Goal: Check status: Check status

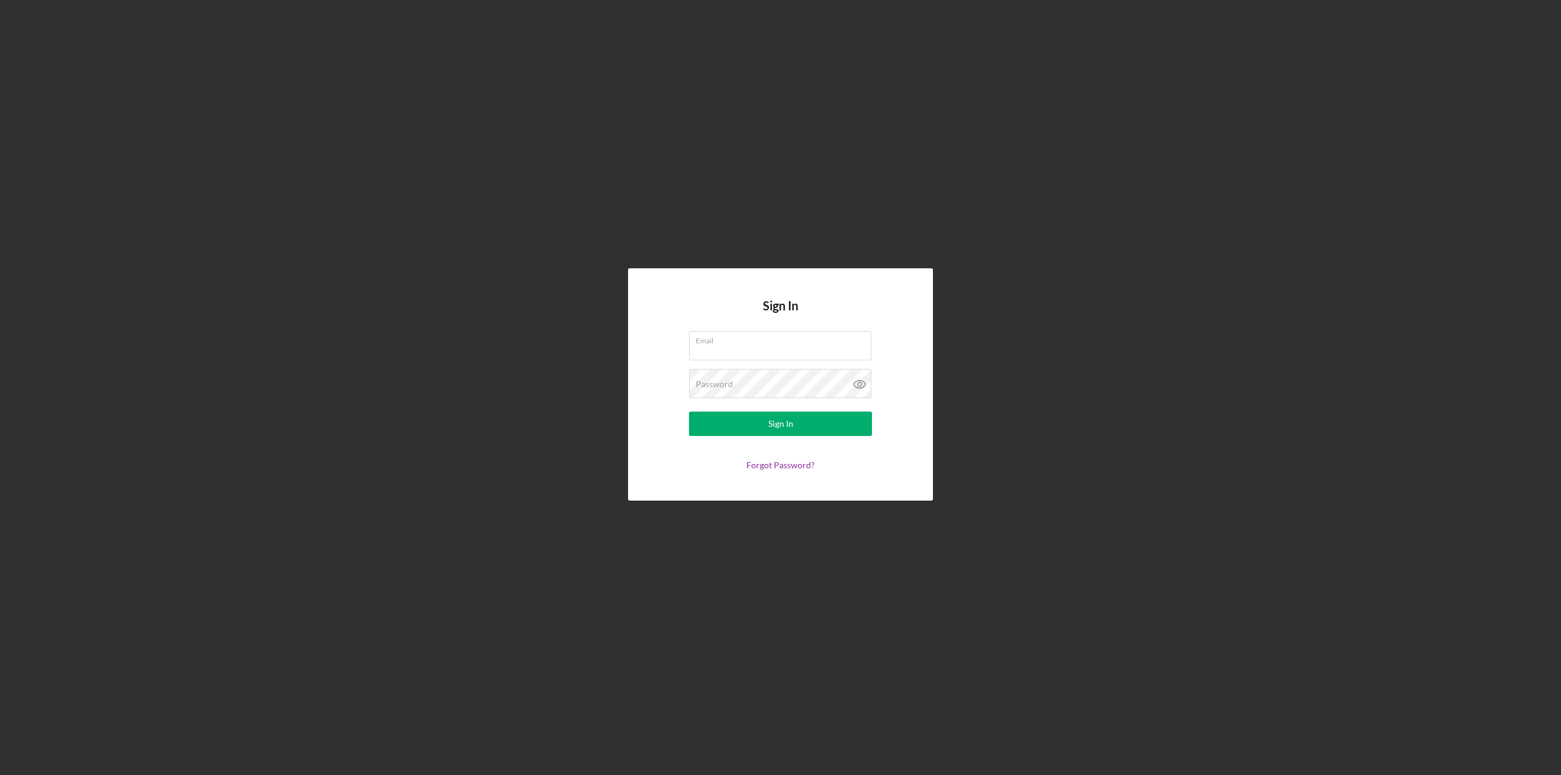
type input "[PERSON_NAME][EMAIL_ADDRESS][PERSON_NAME][DOMAIN_NAME]"
click at [702, 427] on button "Sign In" at bounding box center [780, 424] width 183 height 24
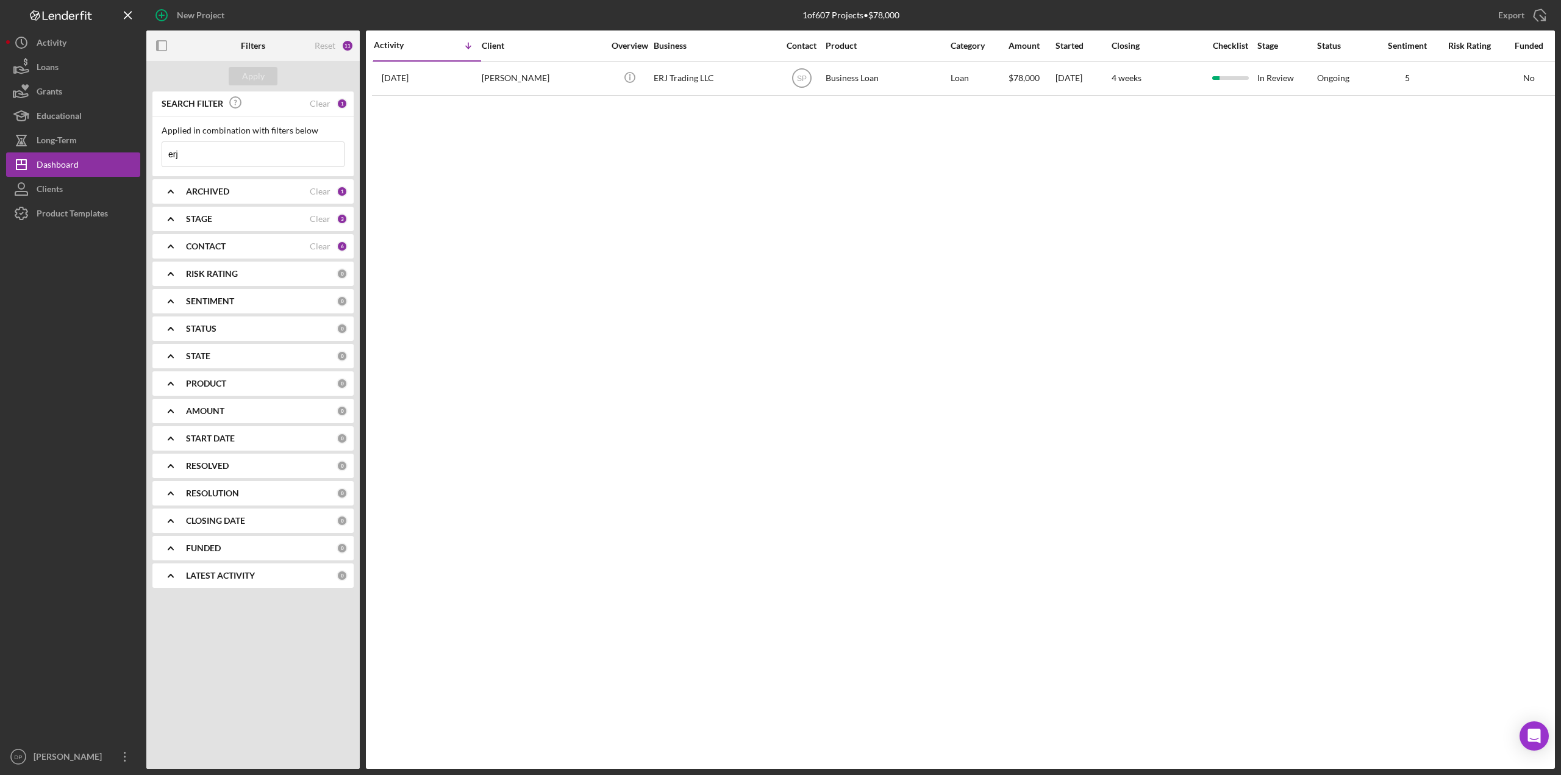
click at [191, 153] on input "erj" at bounding box center [253, 154] width 182 height 24
drag, startPoint x: 191, startPoint y: 153, endPoint x: 149, endPoint y: 153, distance: 41.5
click at [149, 153] on div "SEARCH FILTER Clear 1 Applied in combination with filters below erj Icon/Menu C…" at bounding box center [252, 343] width 213 height 505
type input "junk"
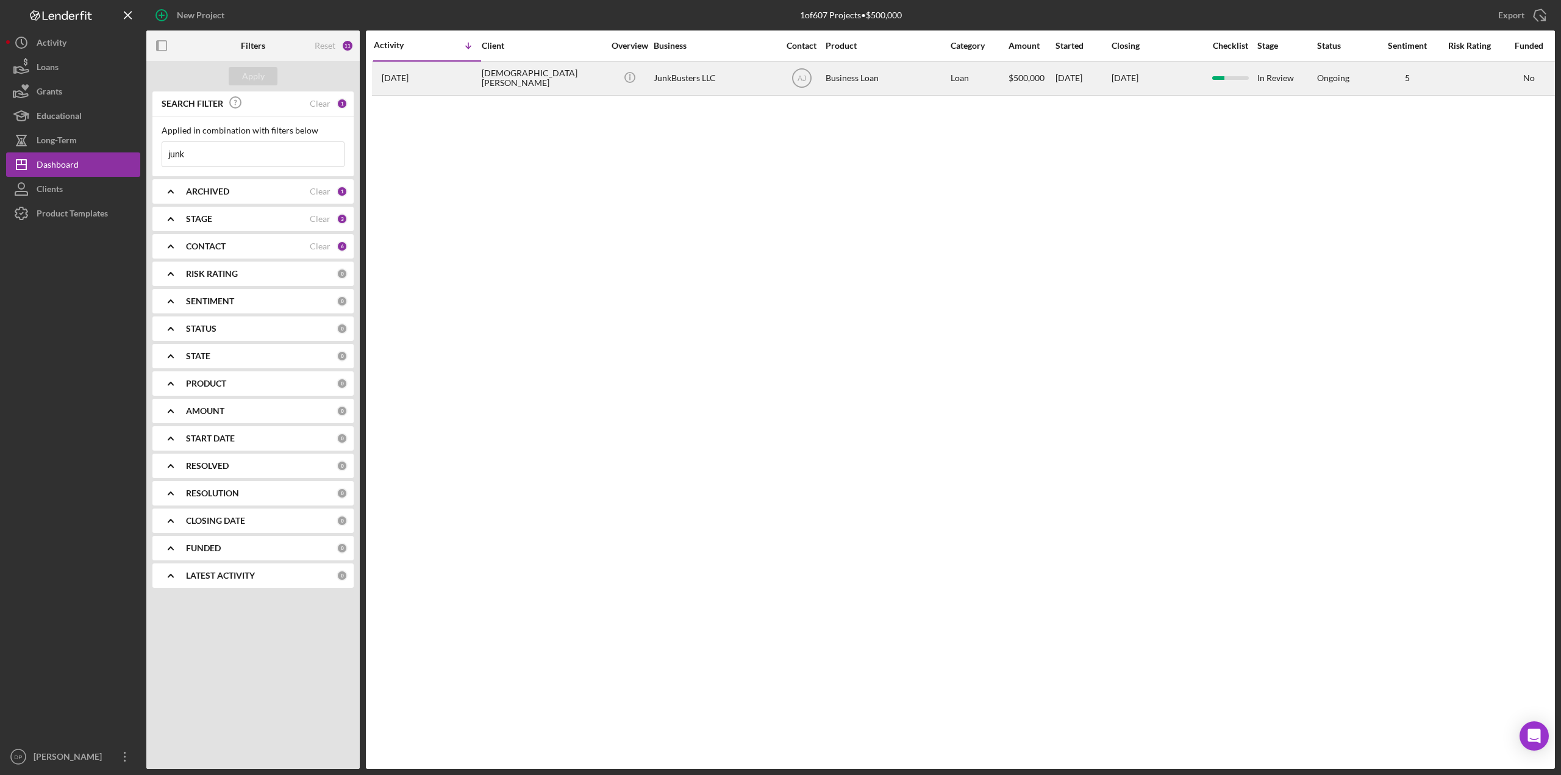
click at [524, 76] on div "[DEMOGRAPHIC_DATA][PERSON_NAME]" at bounding box center [543, 78] width 122 height 32
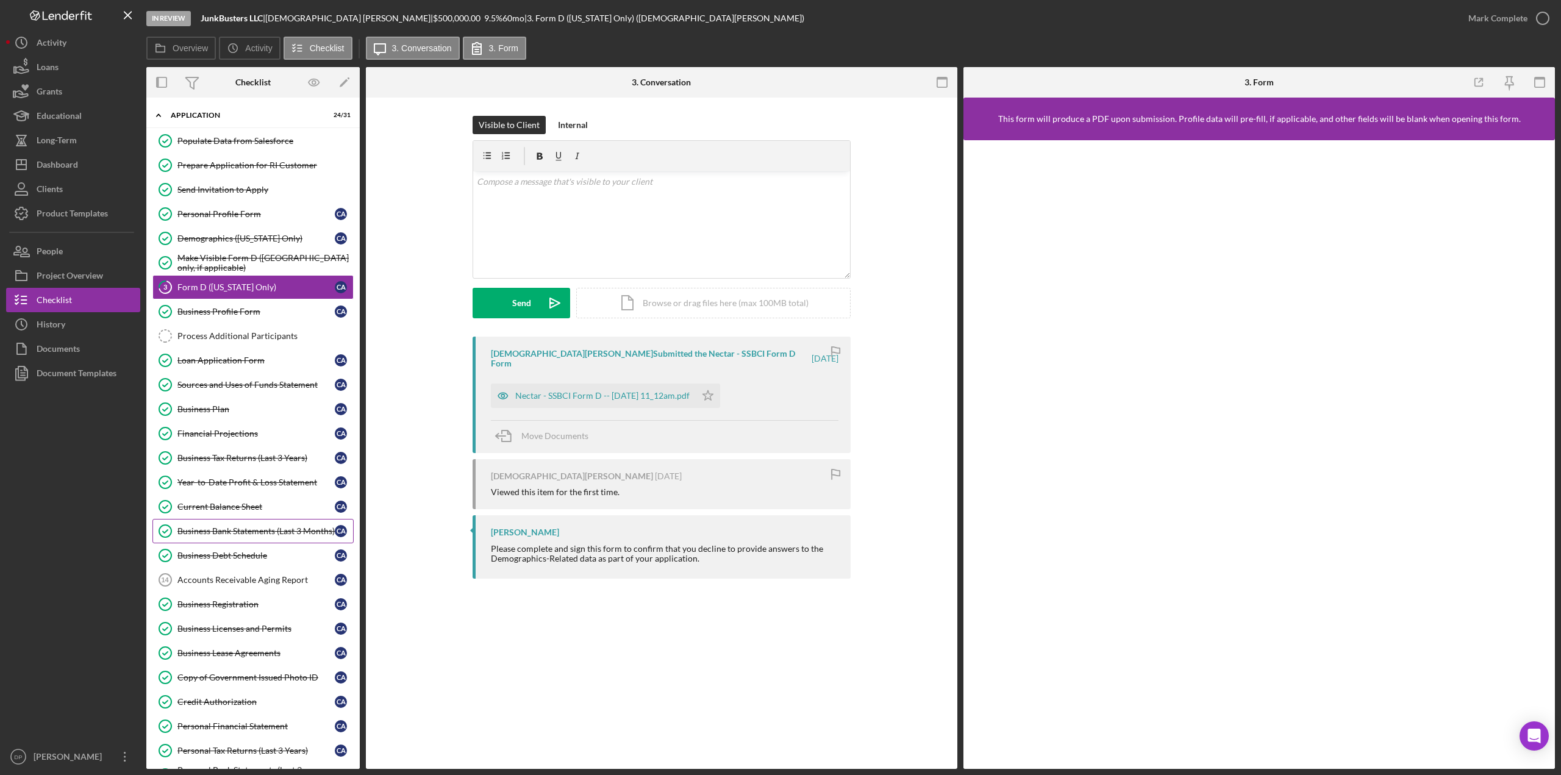
click at [276, 534] on link "Business Bank Statements (Last 3 Months) Business Bank Statements (Last 3 Month…" at bounding box center [252, 531] width 201 height 24
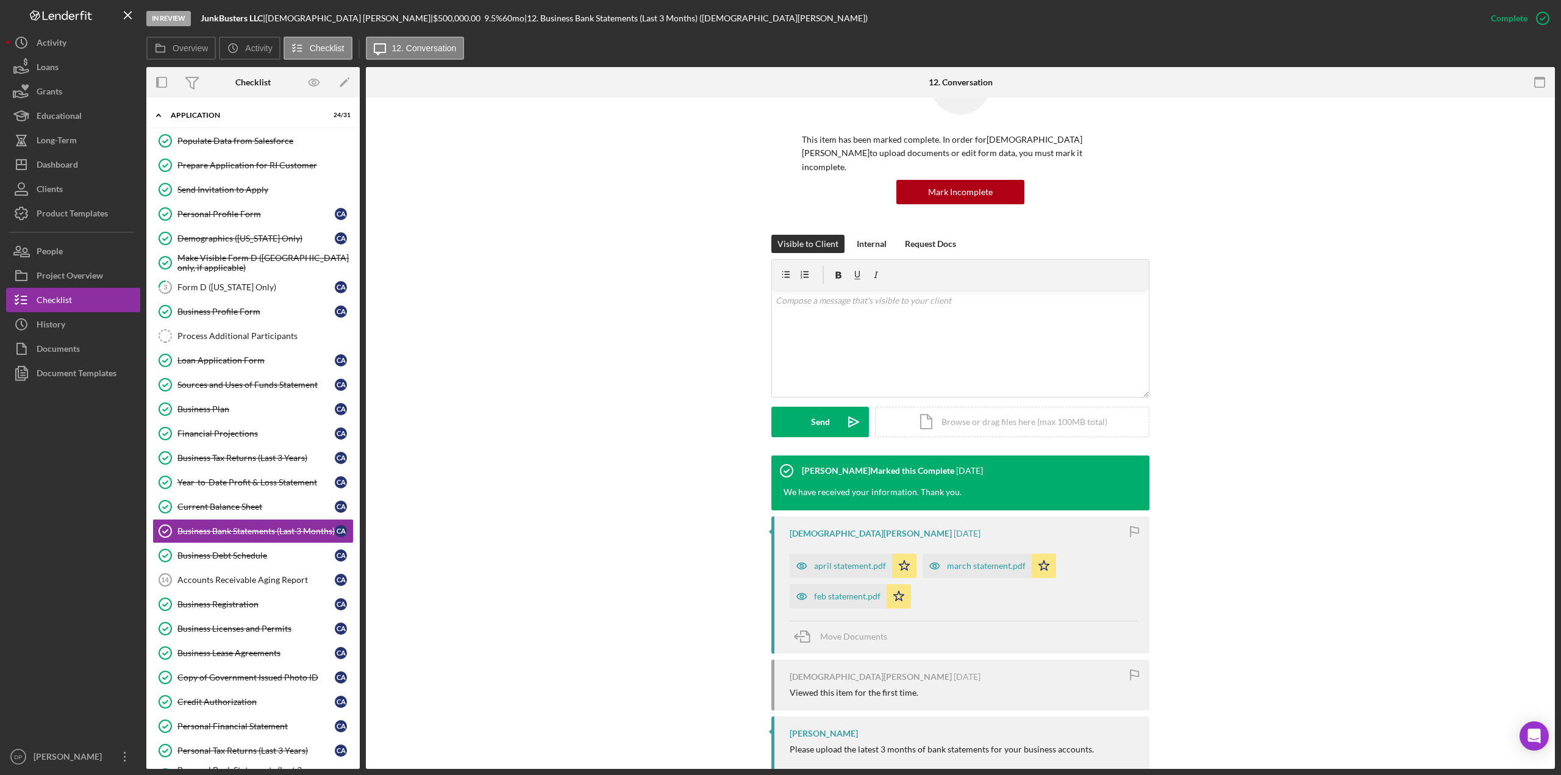
scroll to position [72, 0]
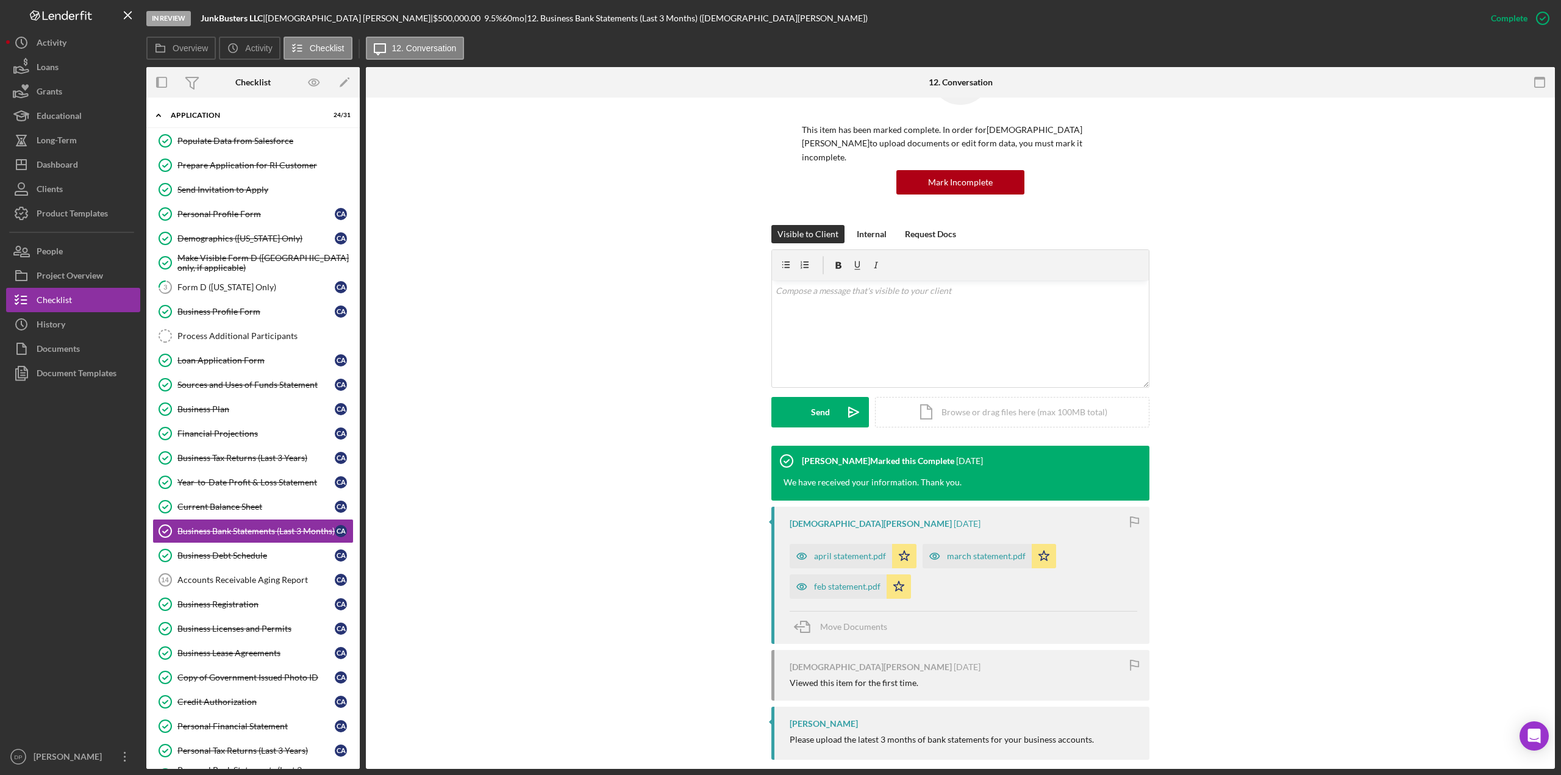
click at [1277, 546] on div "[PERSON_NAME]-Faeduwor Marked this Complete [DATE] We have received your inform…" at bounding box center [960, 606] width 1152 height 320
click at [824, 579] on div "feb statement.pdf" at bounding box center [838, 586] width 97 height 24
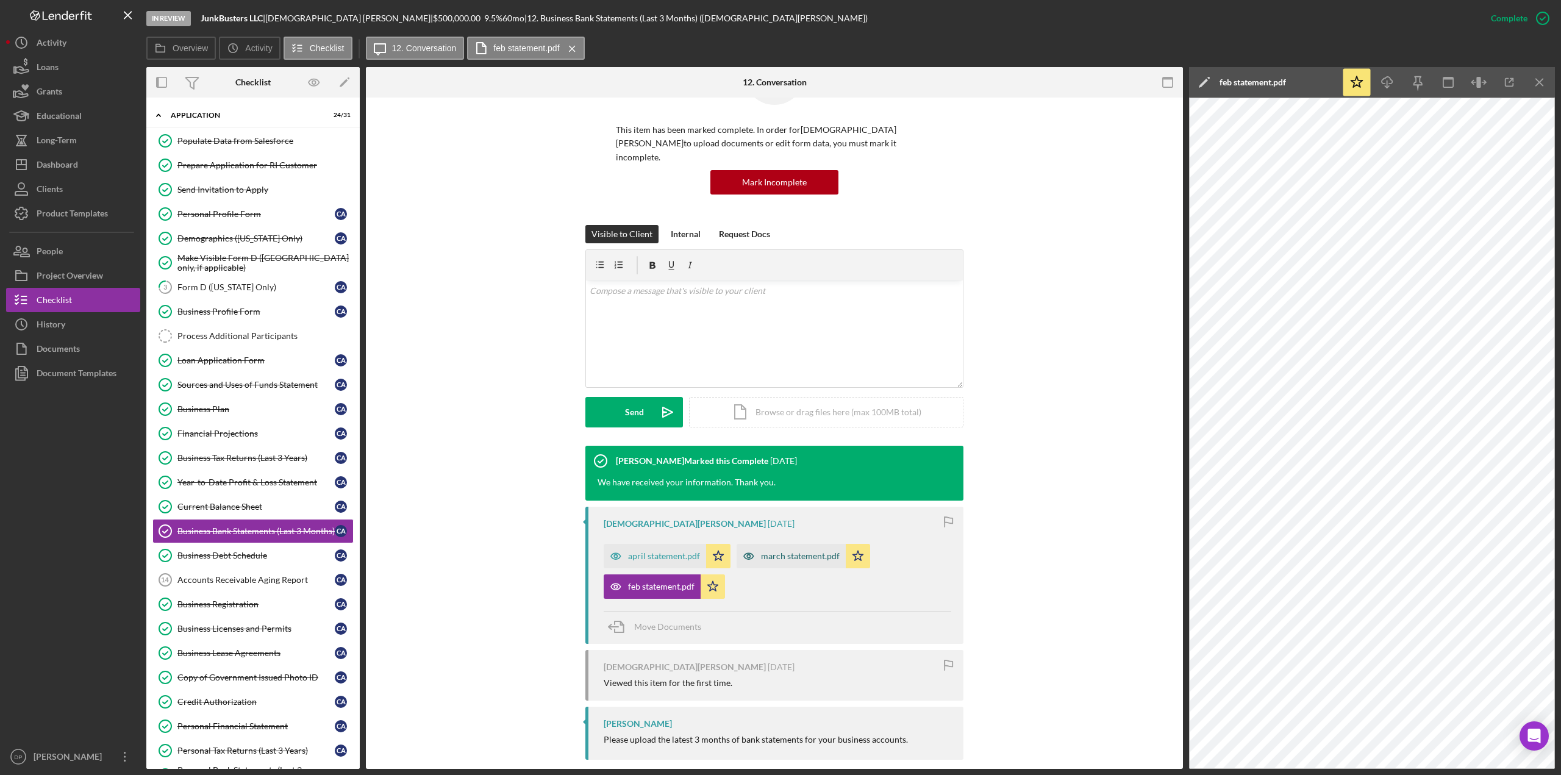
click at [781, 551] on div "march statement.pdf" at bounding box center [800, 556] width 79 height 10
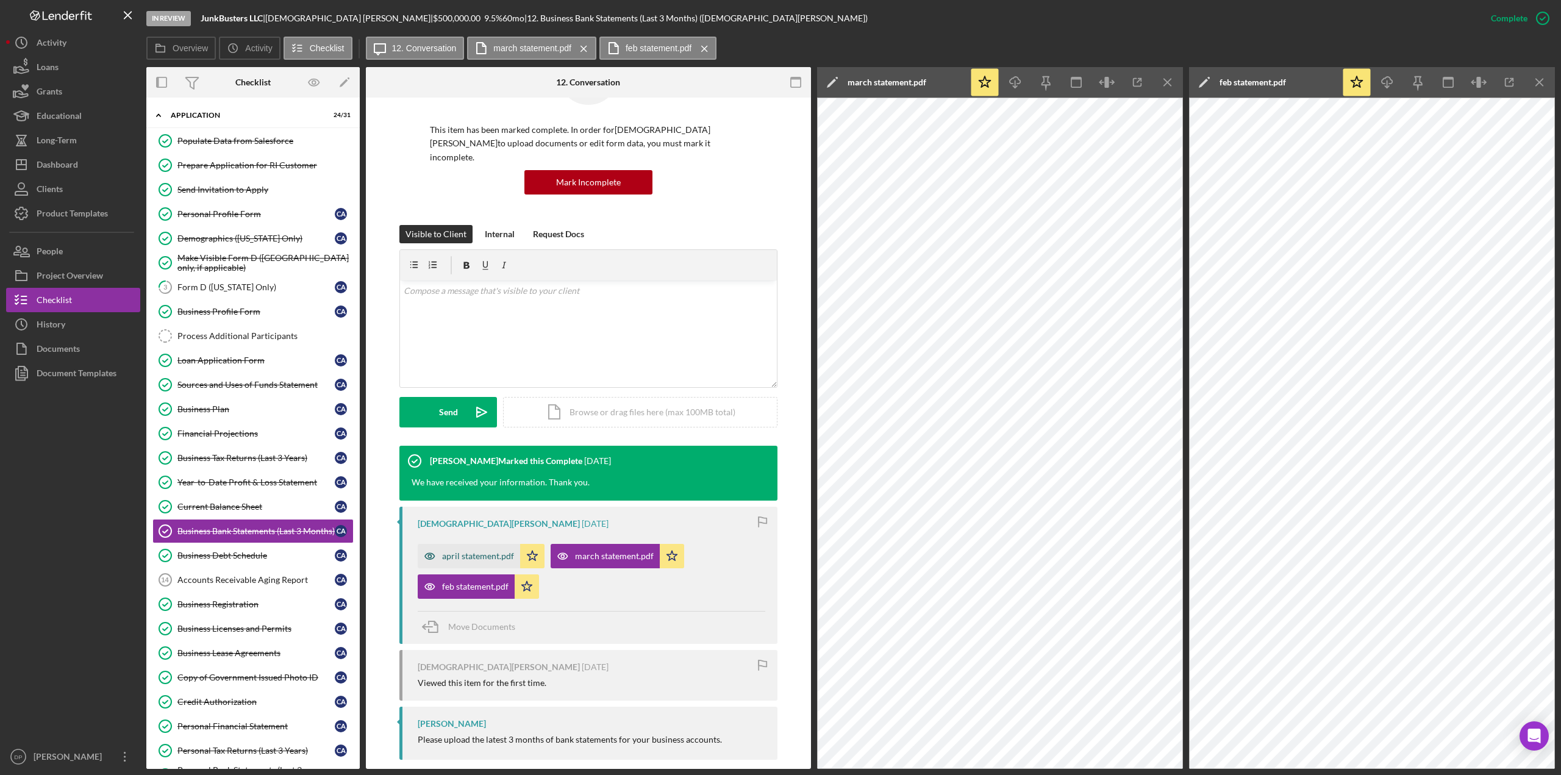
click at [461, 547] on div "april statement.pdf" at bounding box center [469, 556] width 102 height 24
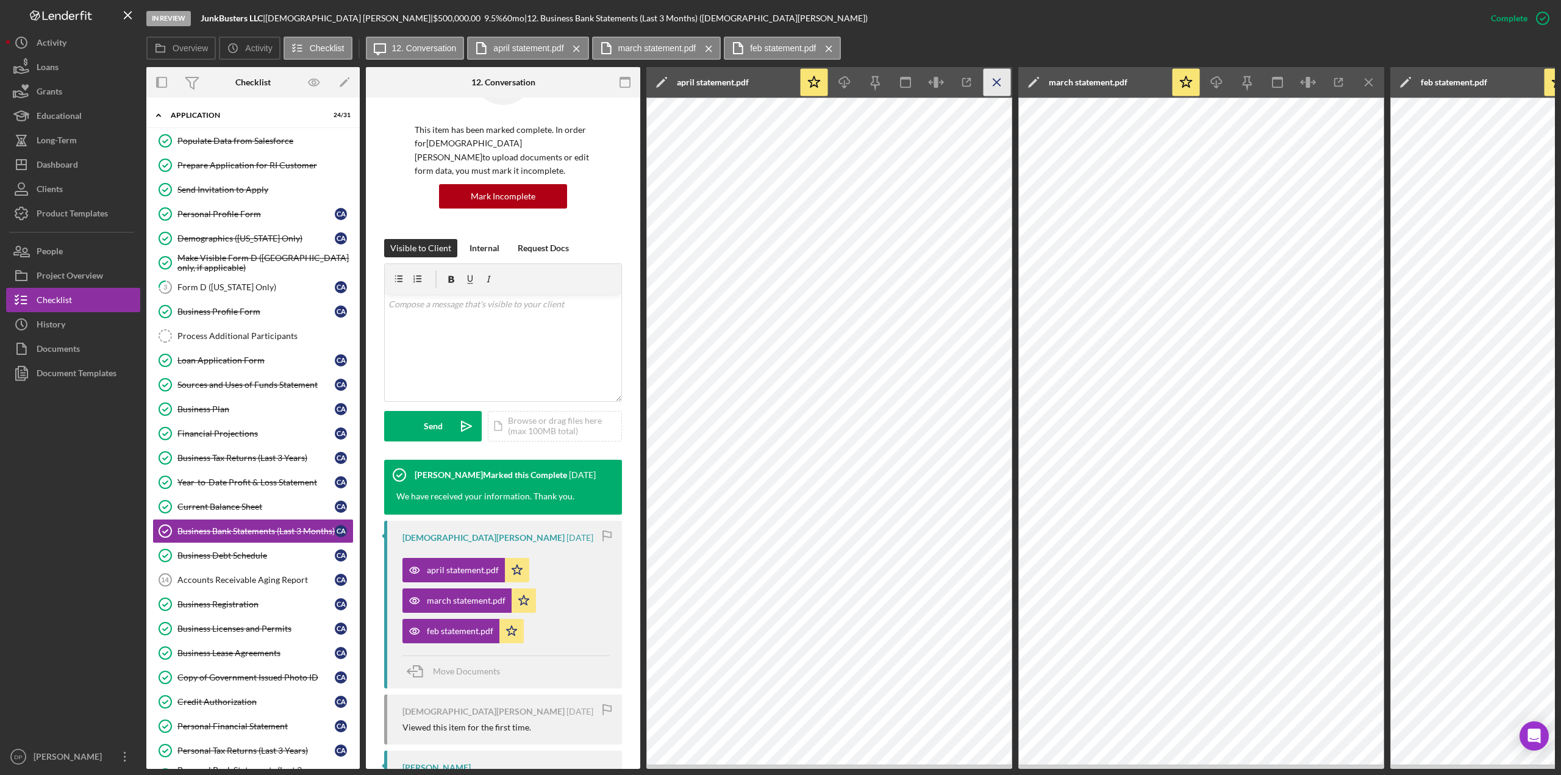
click at [996, 88] on icon "Icon/Menu Close" at bounding box center [996, 82] width 27 height 27
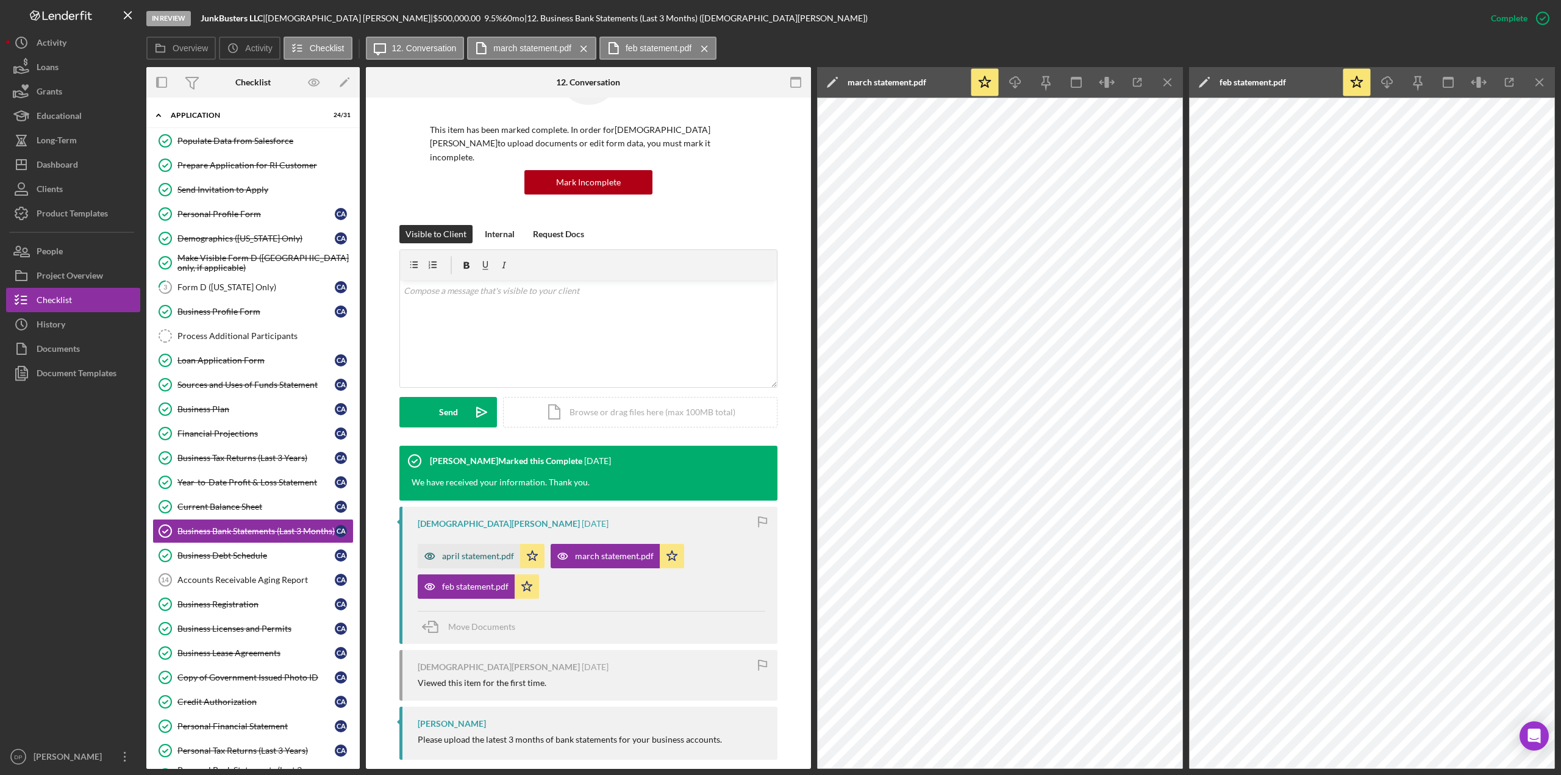
click at [468, 544] on div "april statement.pdf" at bounding box center [469, 556] width 102 height 24
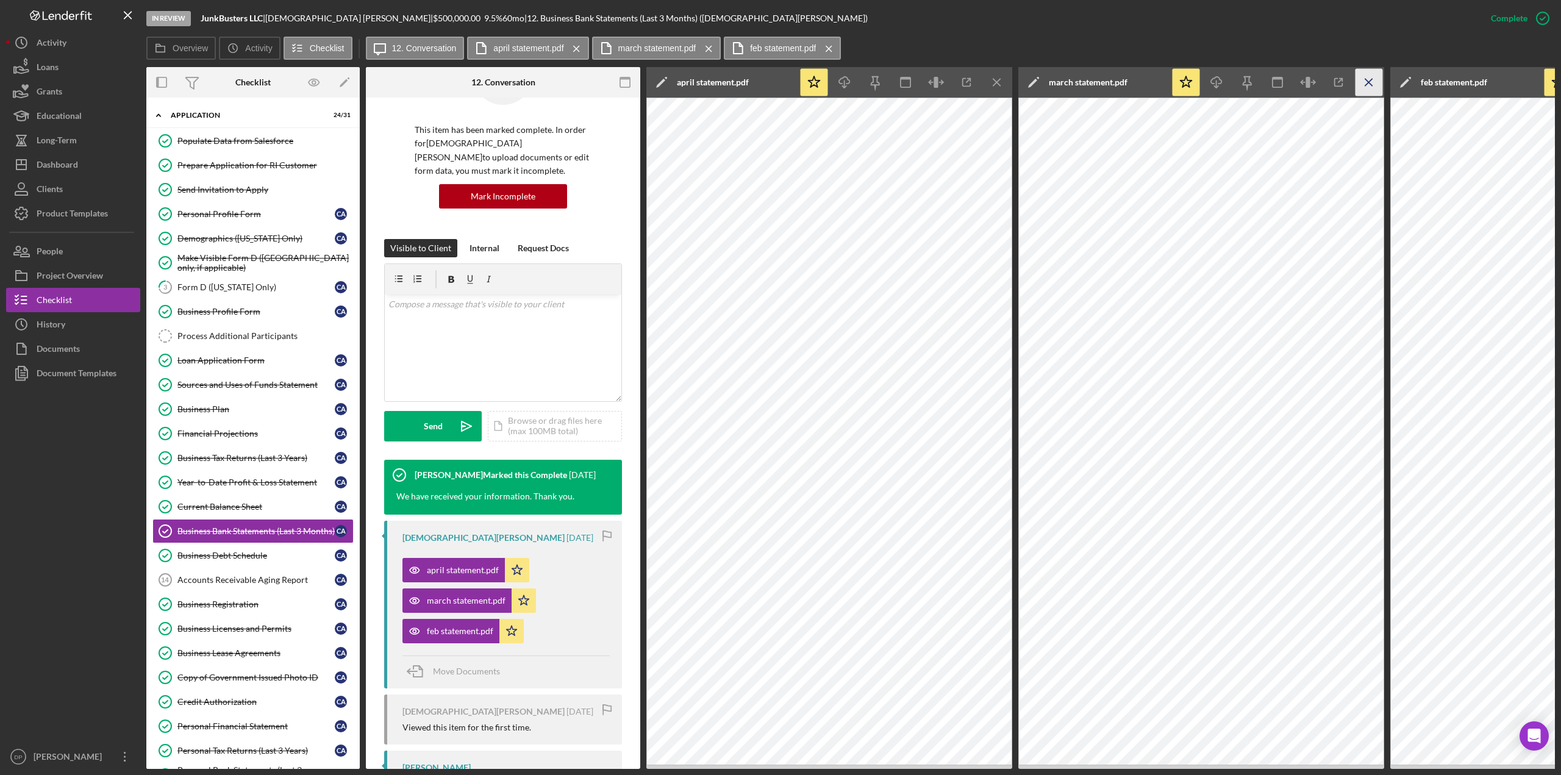
click at [1000, 83] on line "button" at bounding box center [996, 82] width 7 height 7
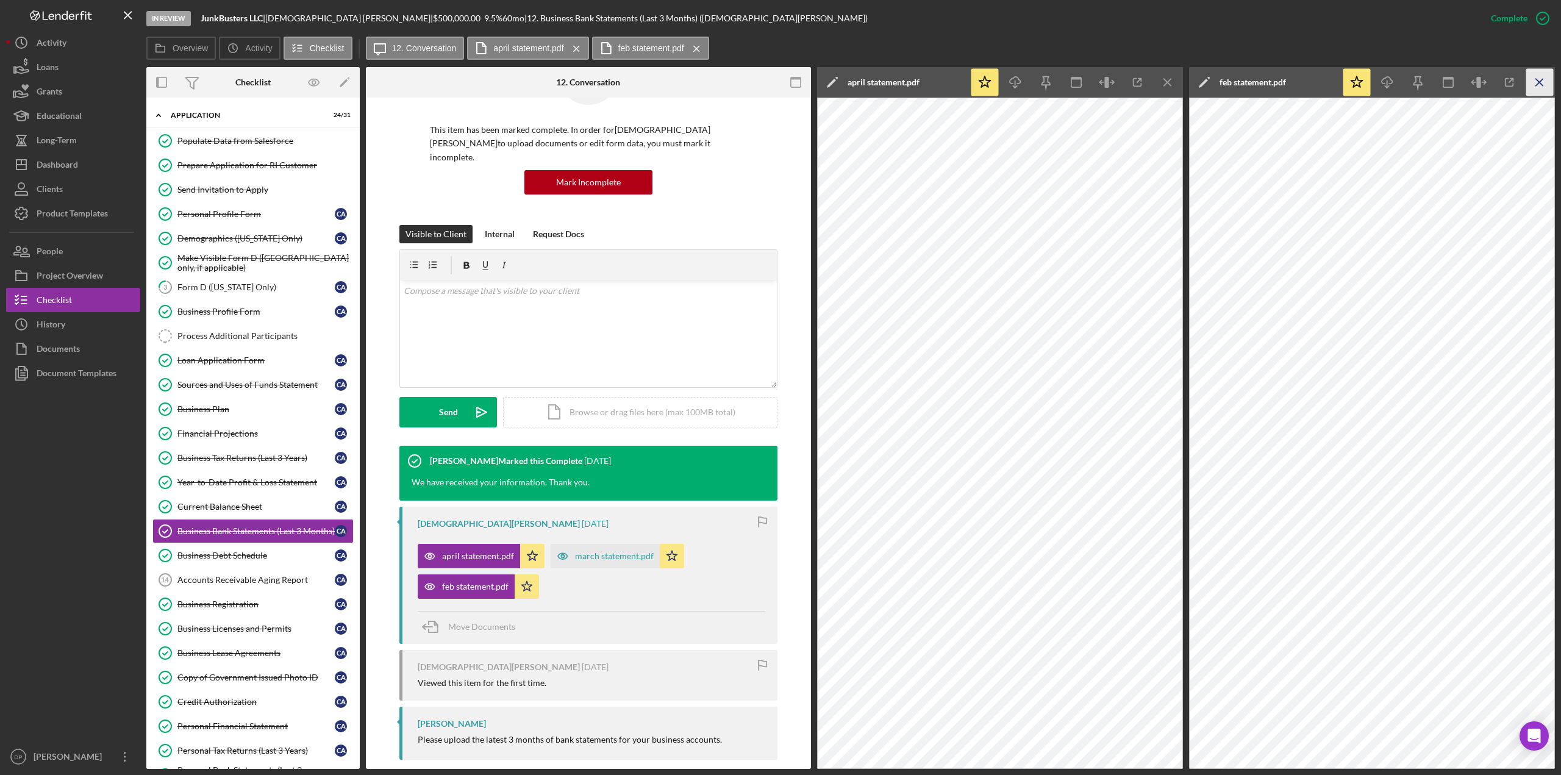
click at [1171, 83] on line "button" at bounding box center [1167, 82] width 7 height 7
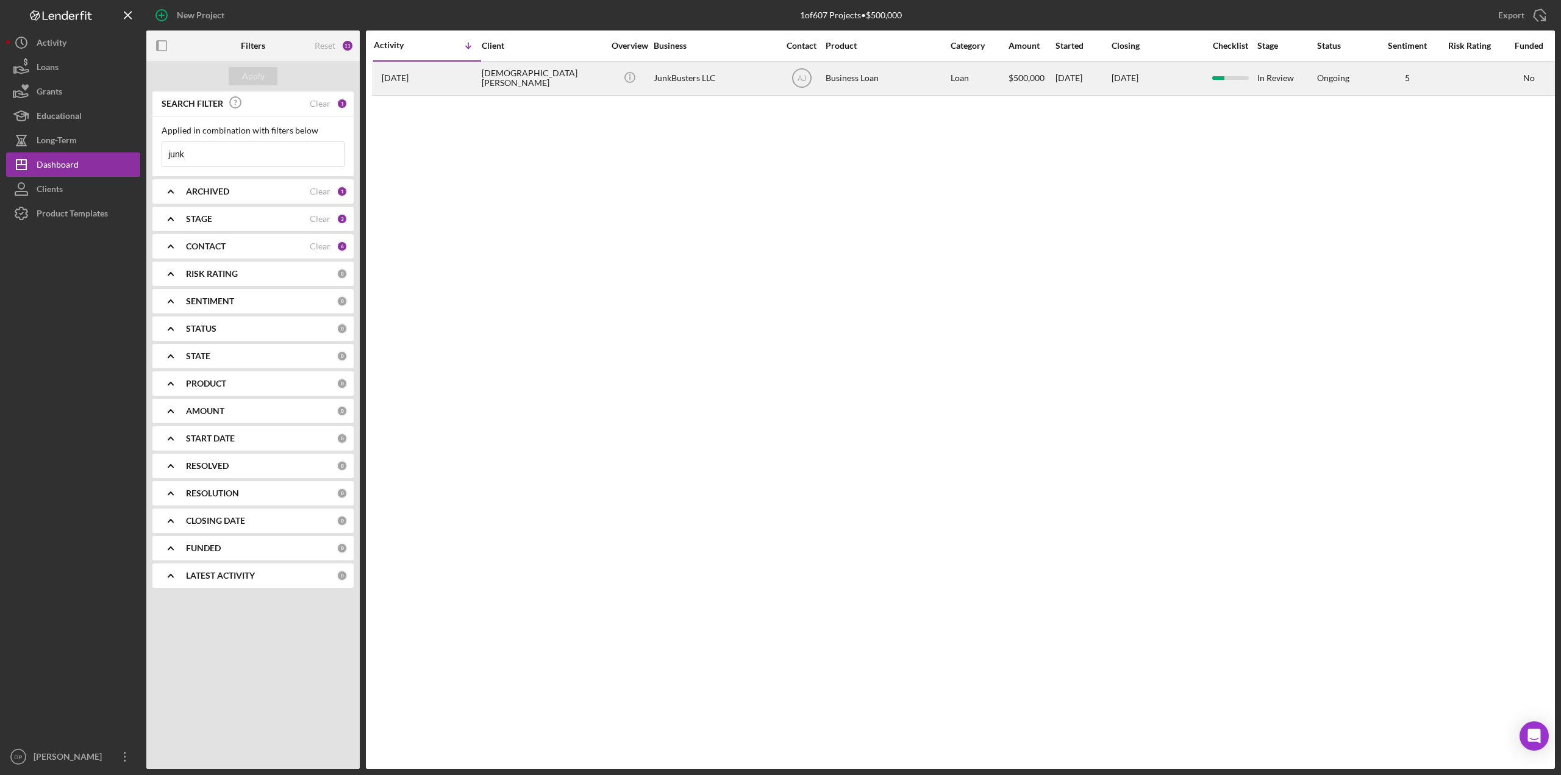
click at [509, 80] on div "[DEMOGRAPHIC_DATA][PERSON_NAME]" at bounding box center [543, 78] width 122 height 32
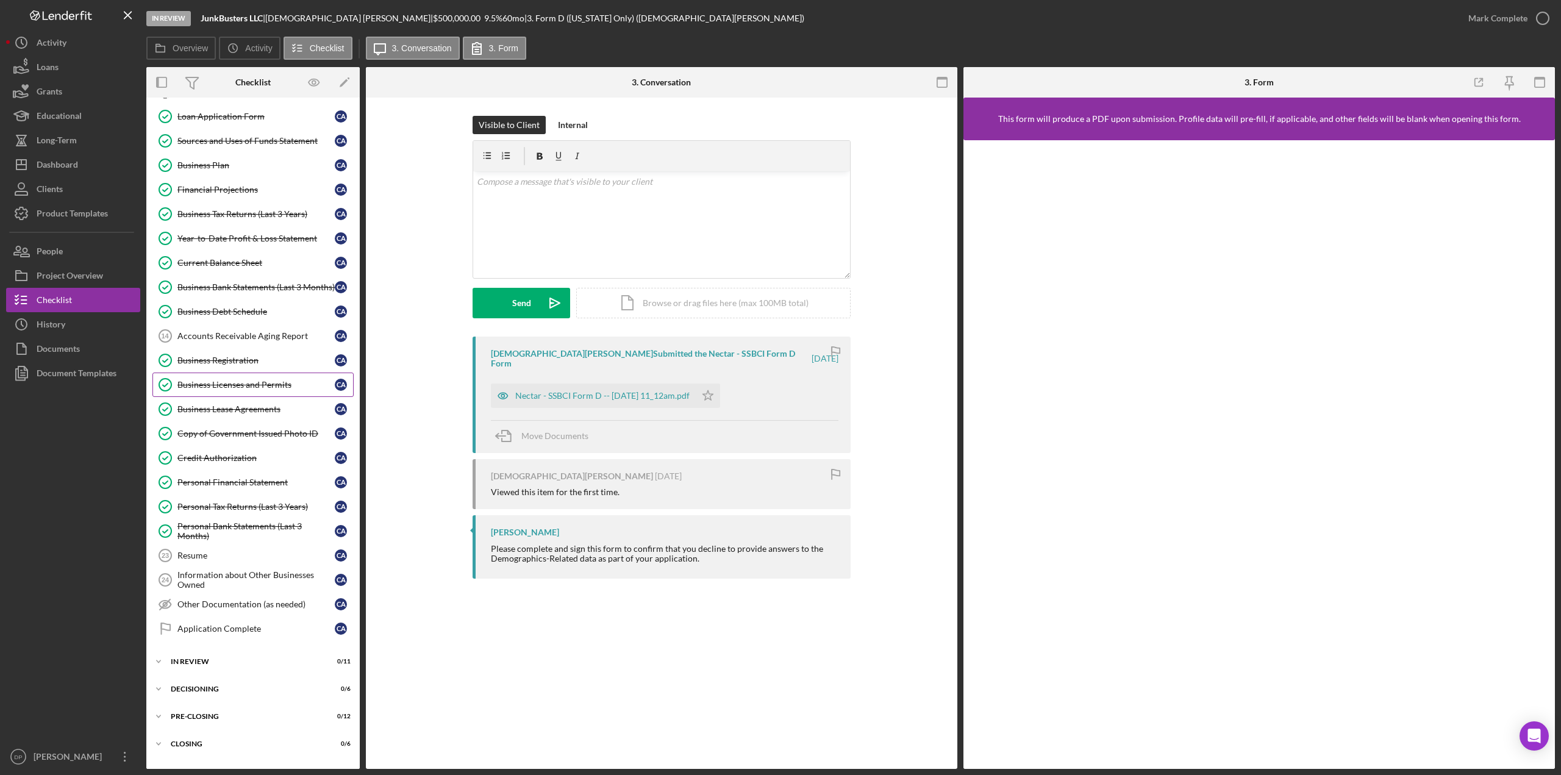
scroll to position [252, 0]
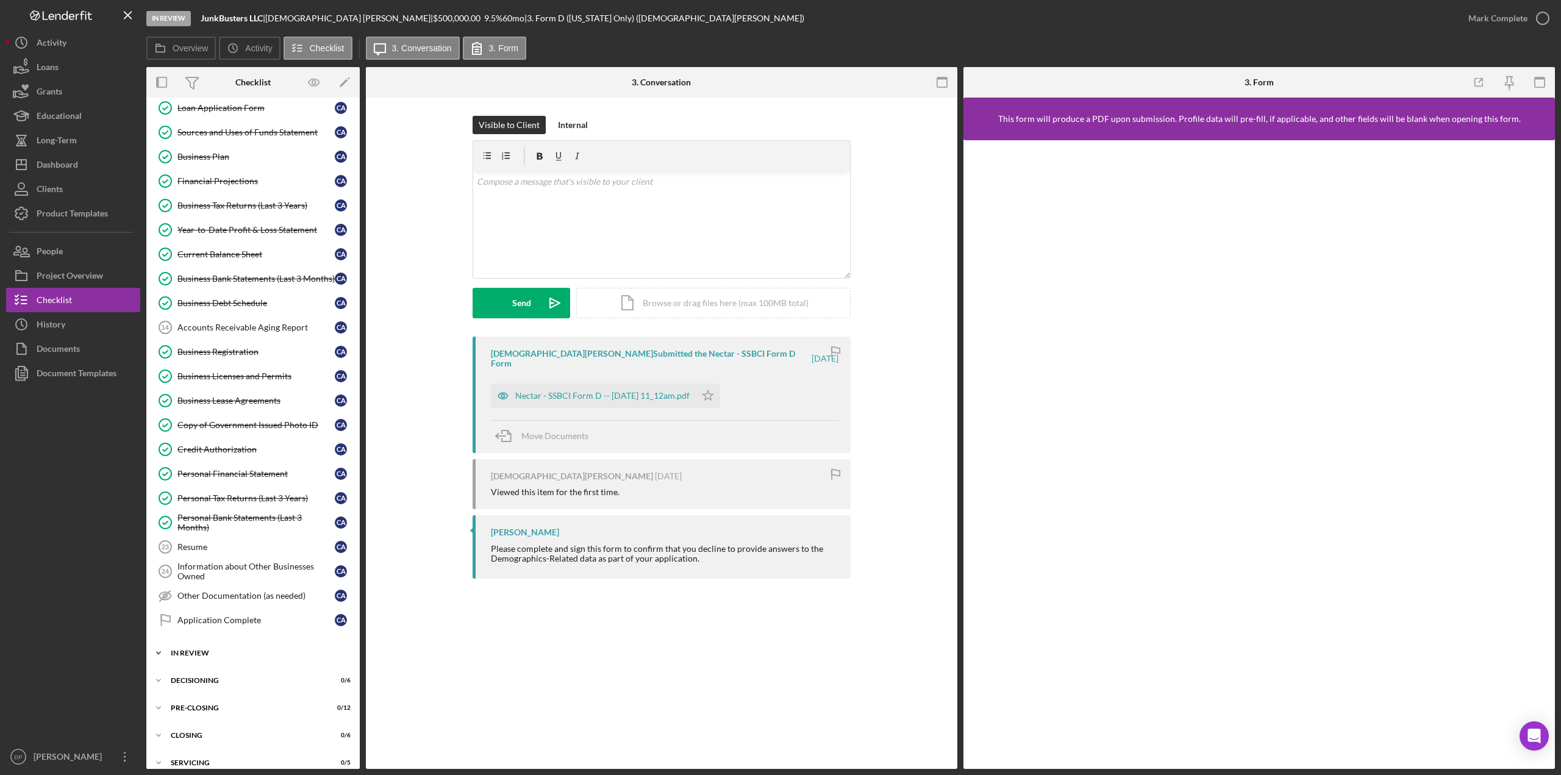
click at [155, 641] on icon "Icon/Expander" at bounding box center [158, 653] width 24 height 24
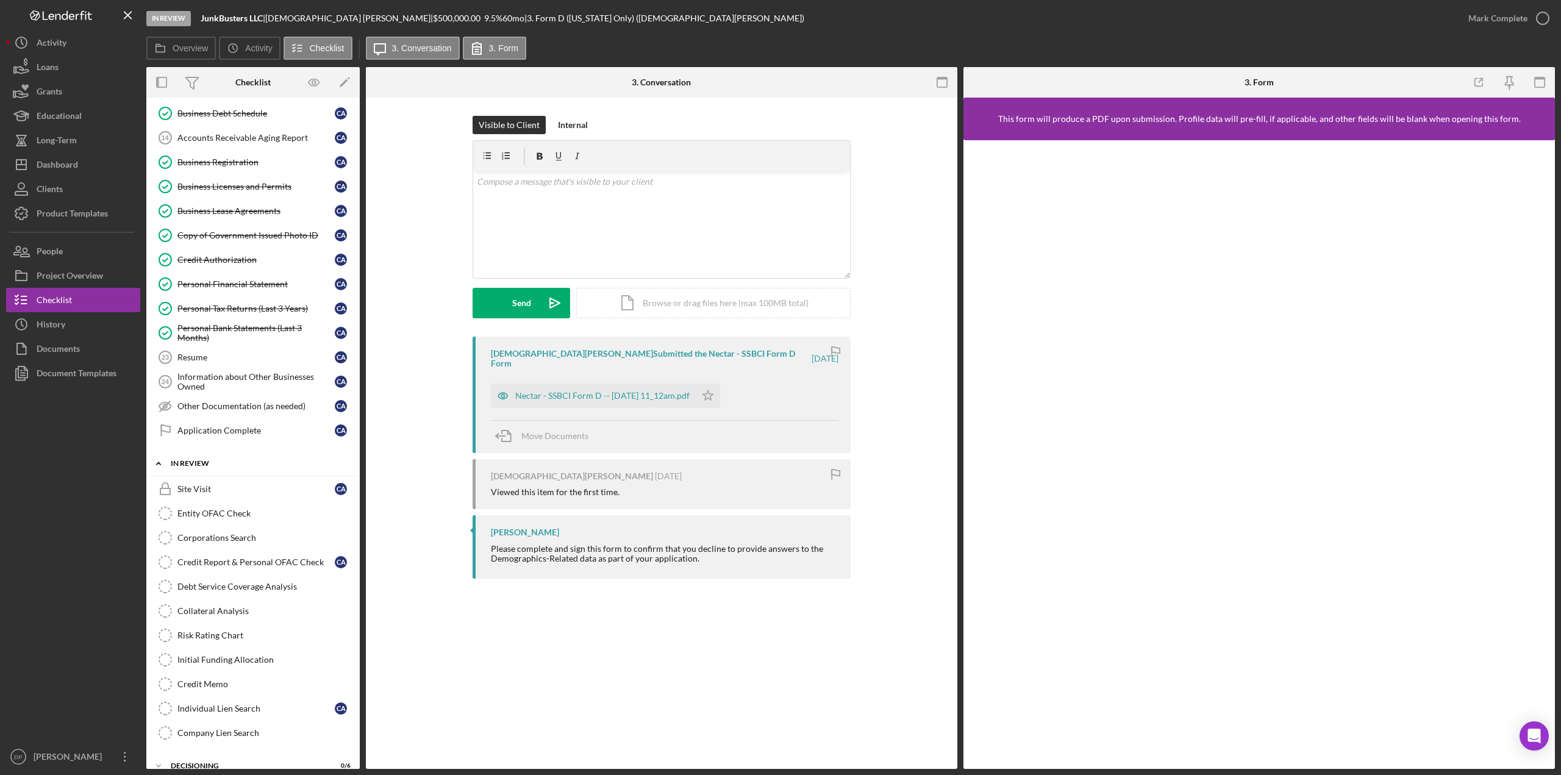
scroll to position [496, 0]
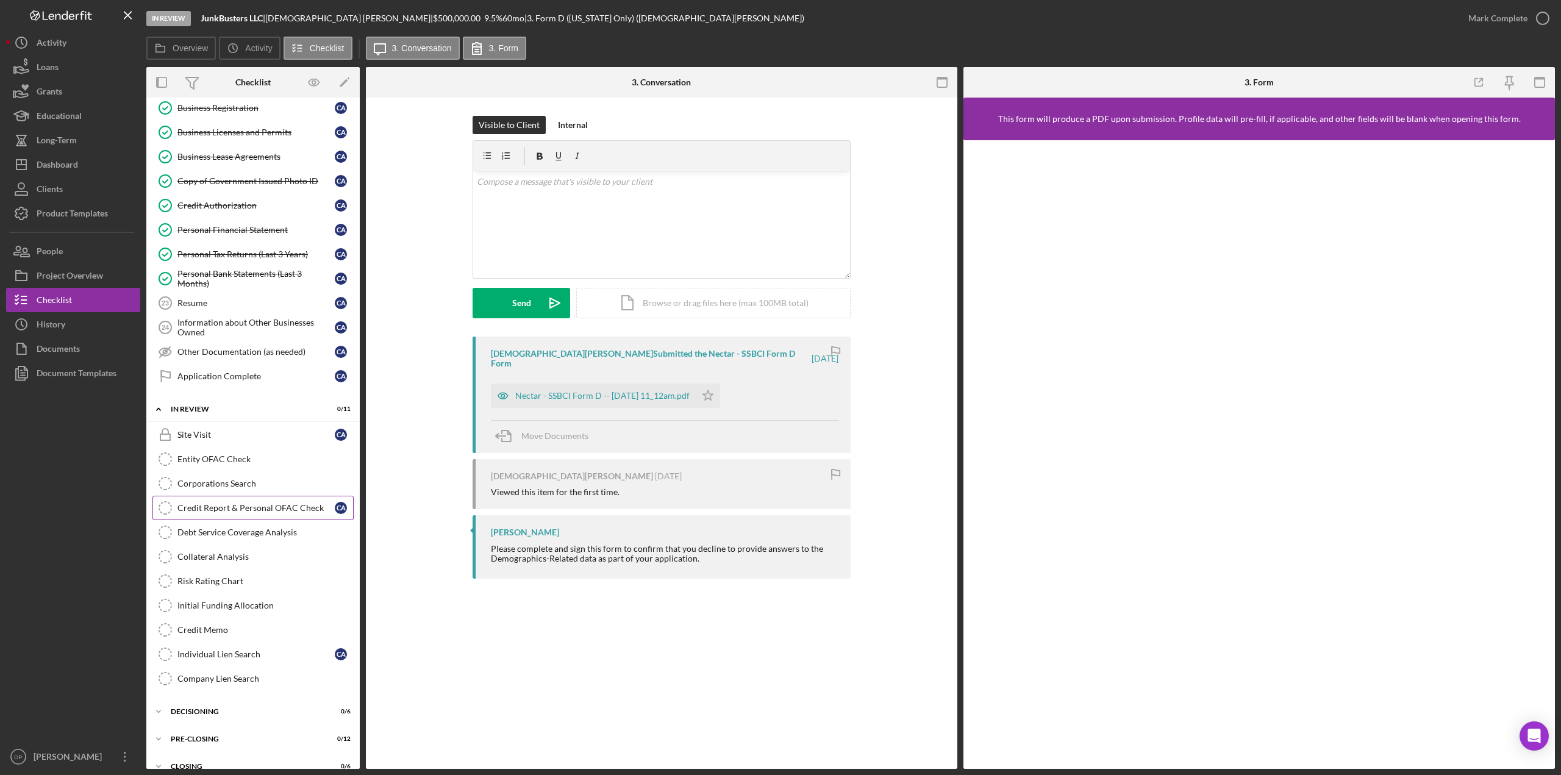
click at [222, 503] on div "Credit Report & Personal OFAC Check" at bounding box center [255, 508] width 157 height 10
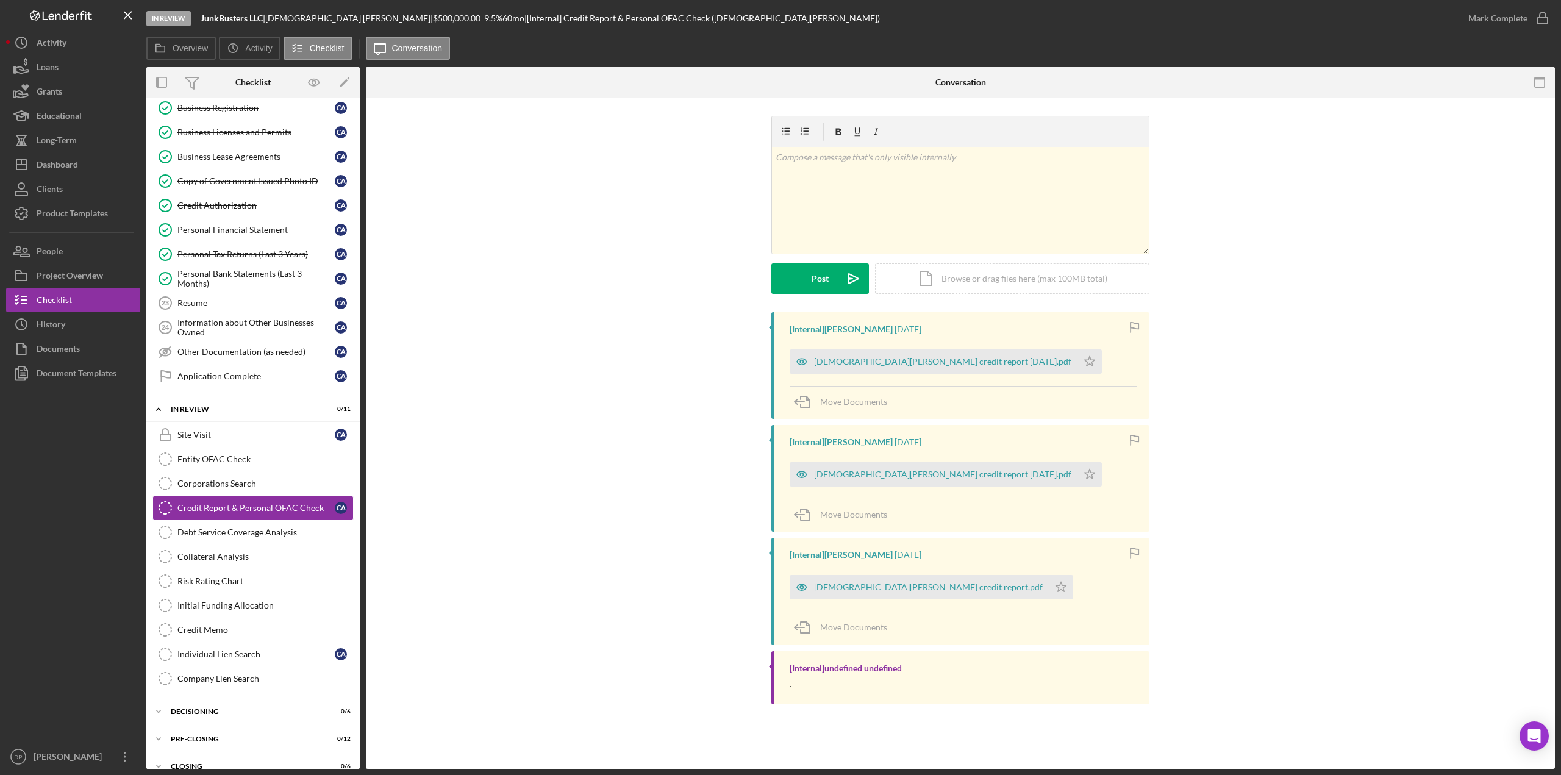
click at [529, 486] on div "[Internal] Ken Berard 2 weeks ago Christian Aybar credit report 8-5-2025.pdf Ic…" at bounding box center [960, 511] width 1152 height 398
click at [871, 357] on div "Christian Aybar credit report 8-5-2025.pdf" at bounding box center [942, 362] width 257 height 10
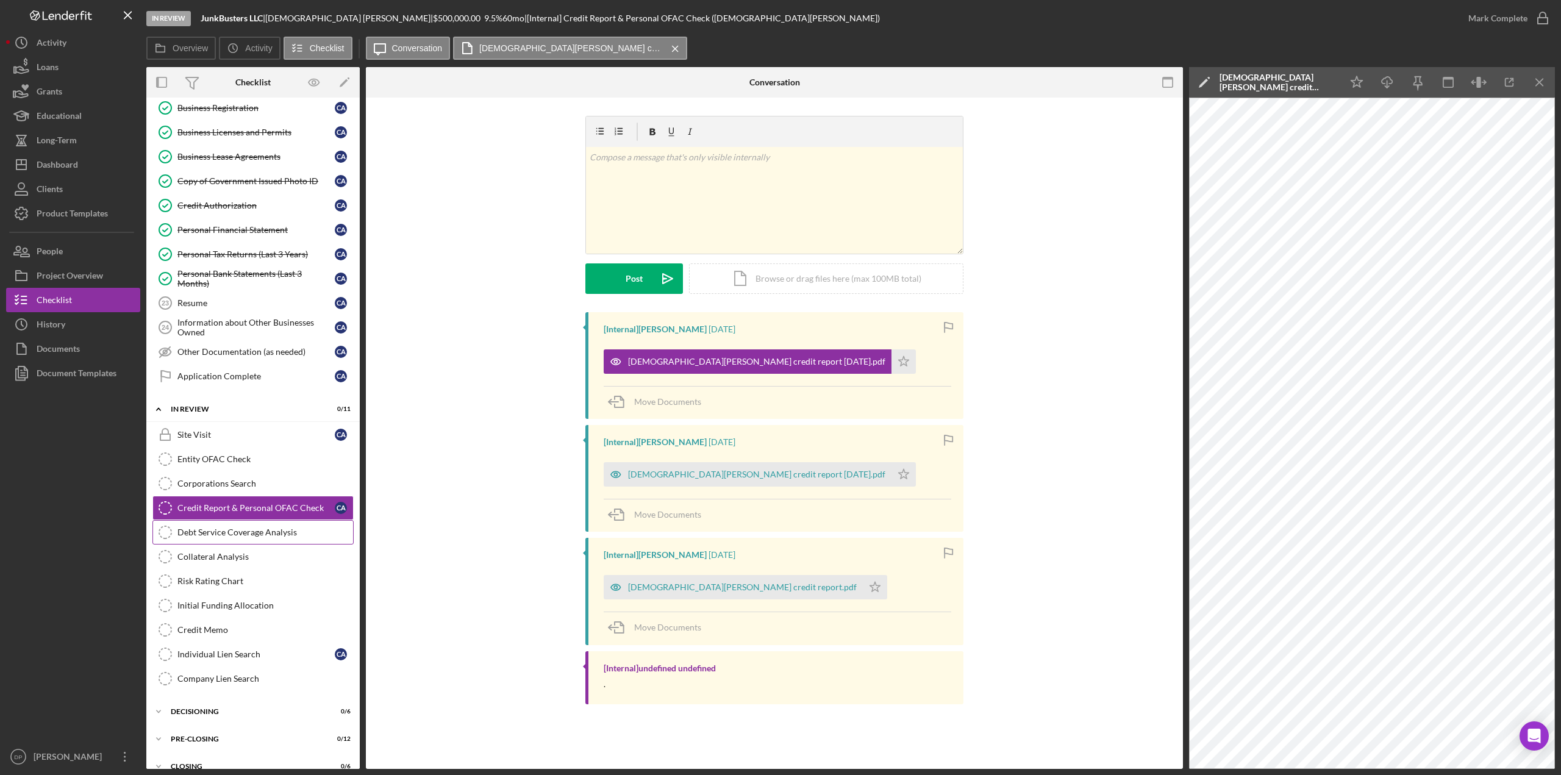
click at [227, 527] on div "Debt Service Coverage Analysis" at bounding box center [265, 532] width 176 height 10
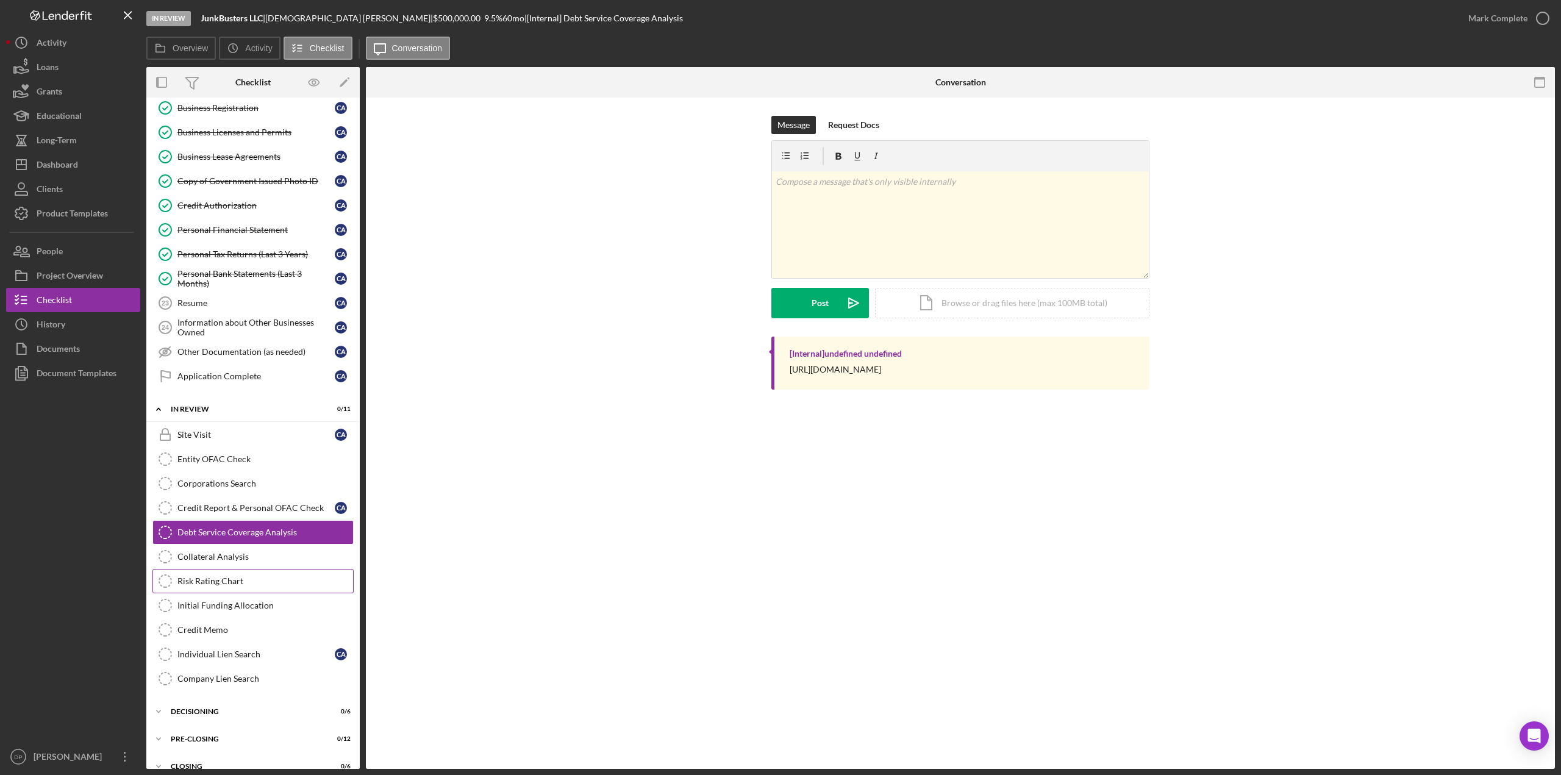
click at [215, 576] on div "Risk Rating Chart" at bounding box center [265, 581] width 176 height 10
click at [216, 479] on div "Corporations Search" at bounding box center [265, 484] width 176 height 10
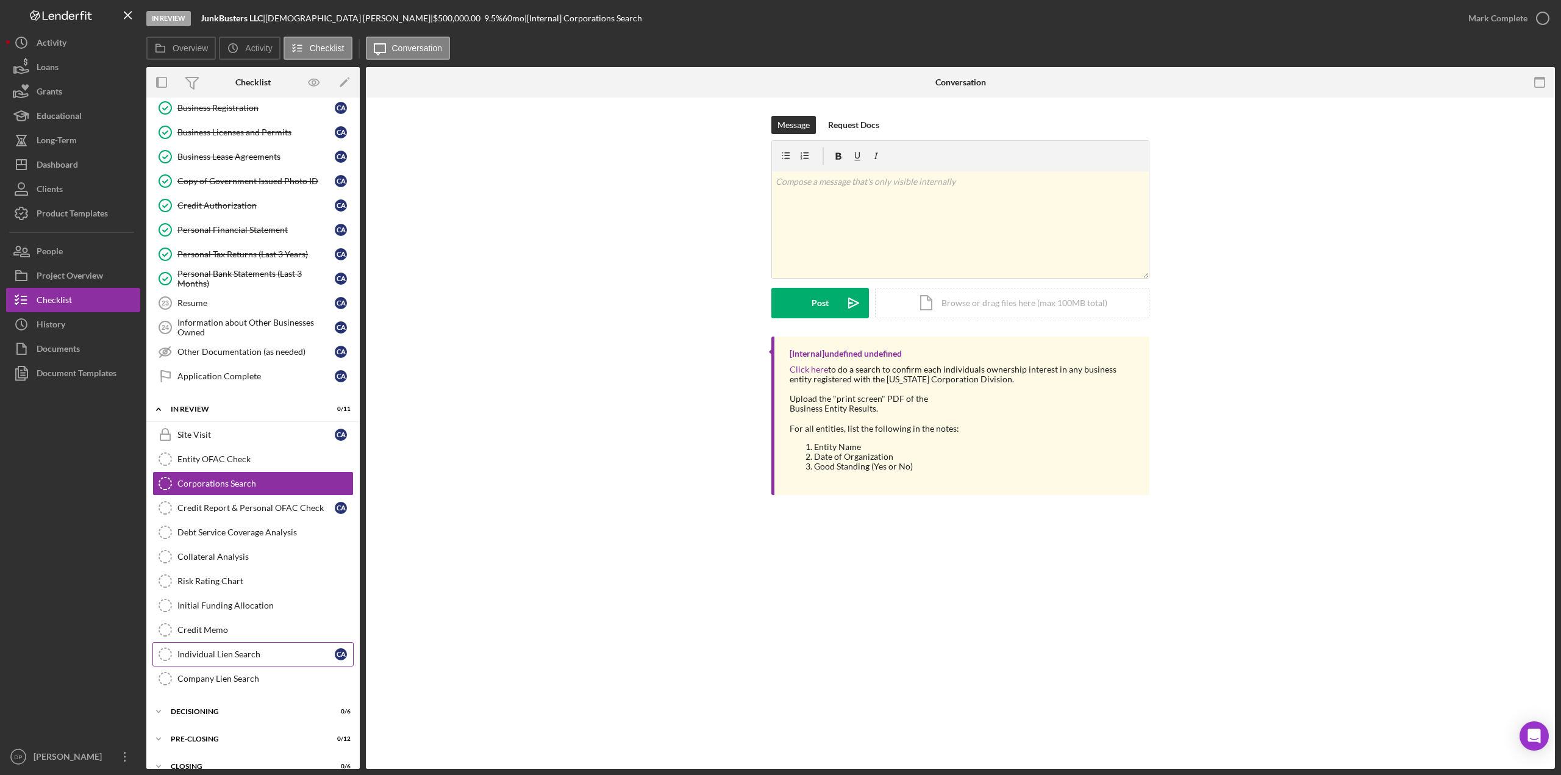
click at [206, 642] on link "Individual Lien Search Individual Lien Search C A" at bounding box center [252, 654] width 201 height 24
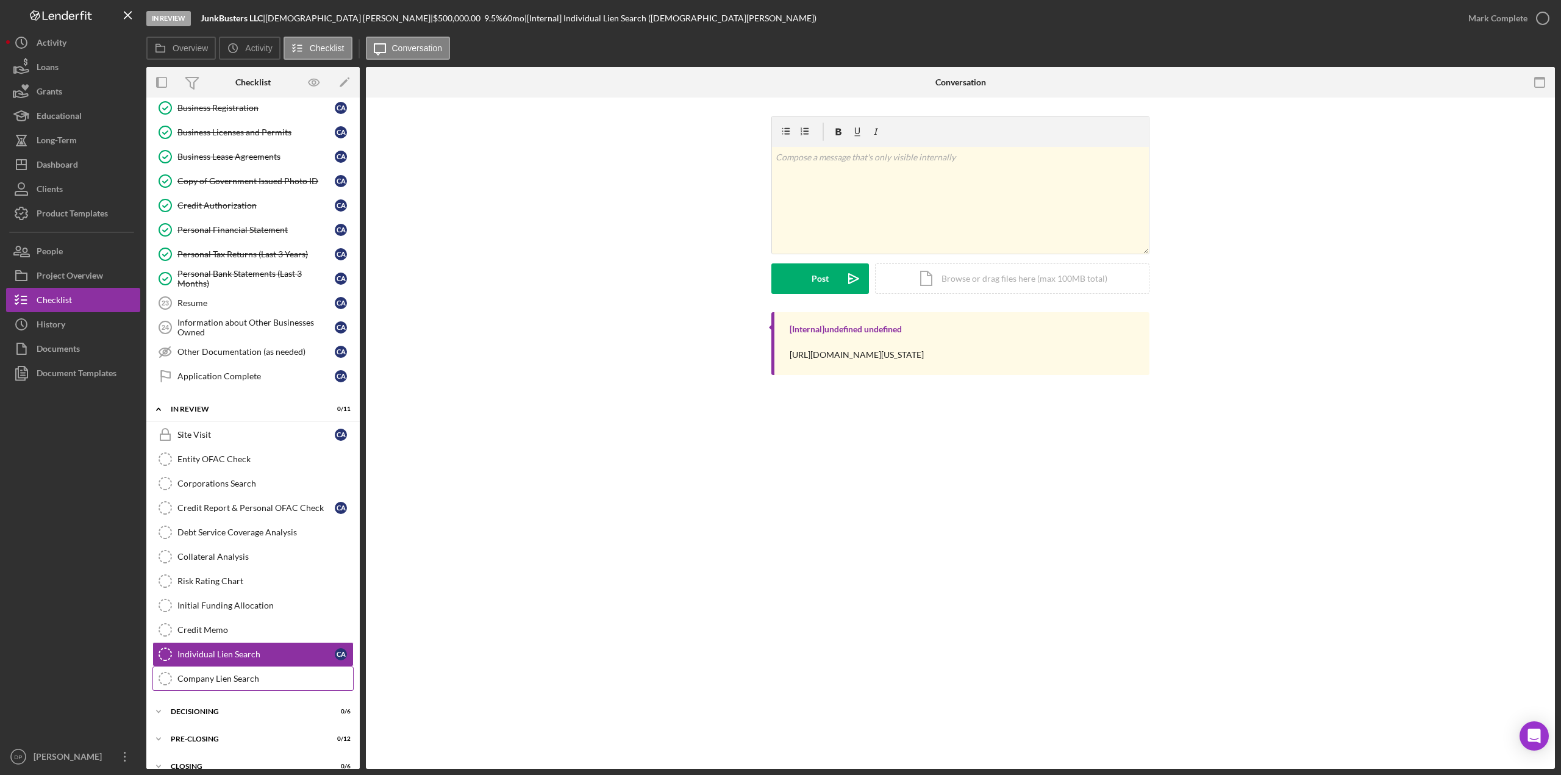
click at [204, 674] on div "Company Lien Search" at bounding box center [265, 679] width 176 height 10
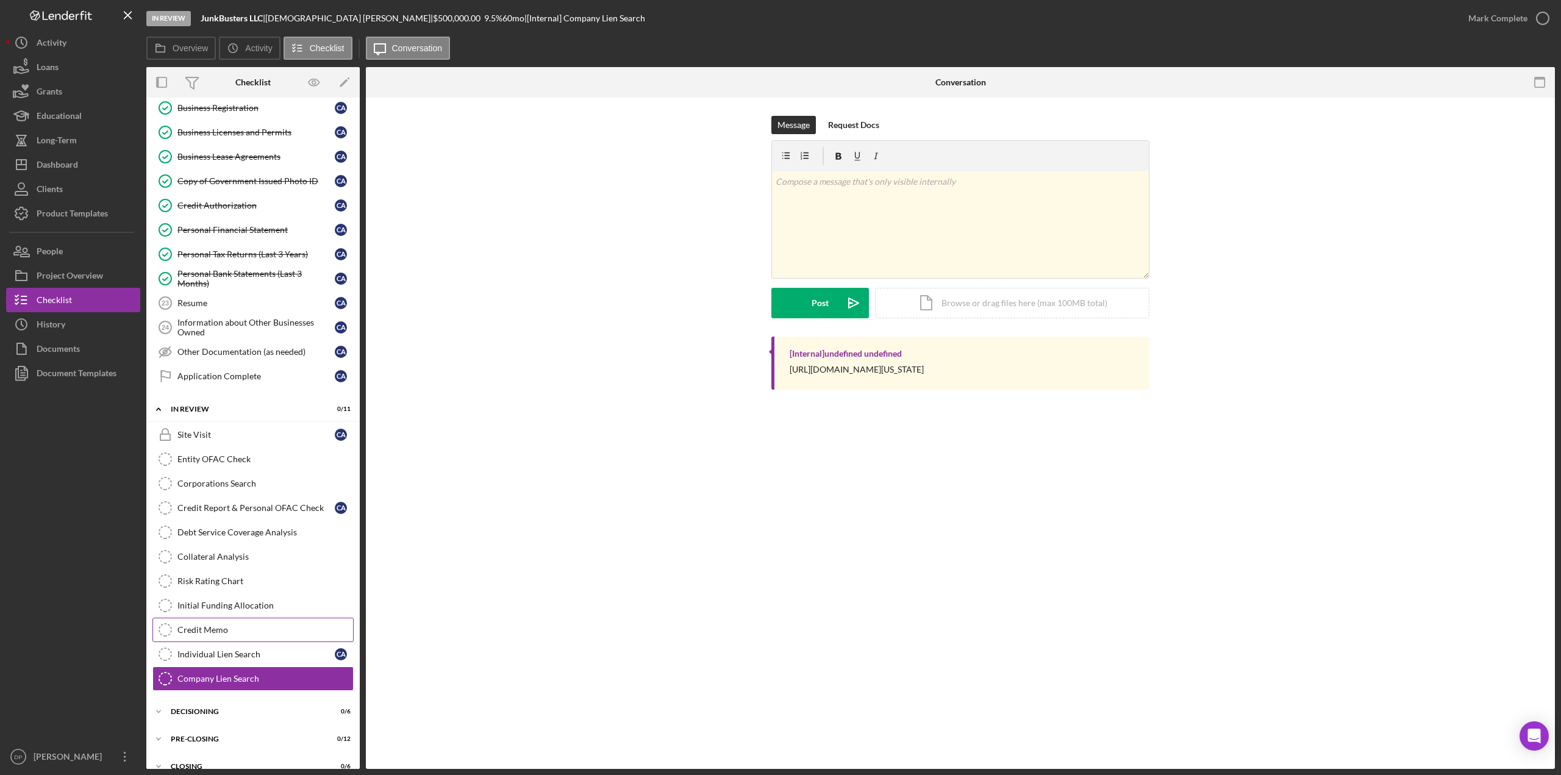
click at [203, 625] on div "Credit Memo" at bounding box center [265, 630] width 176 height 10
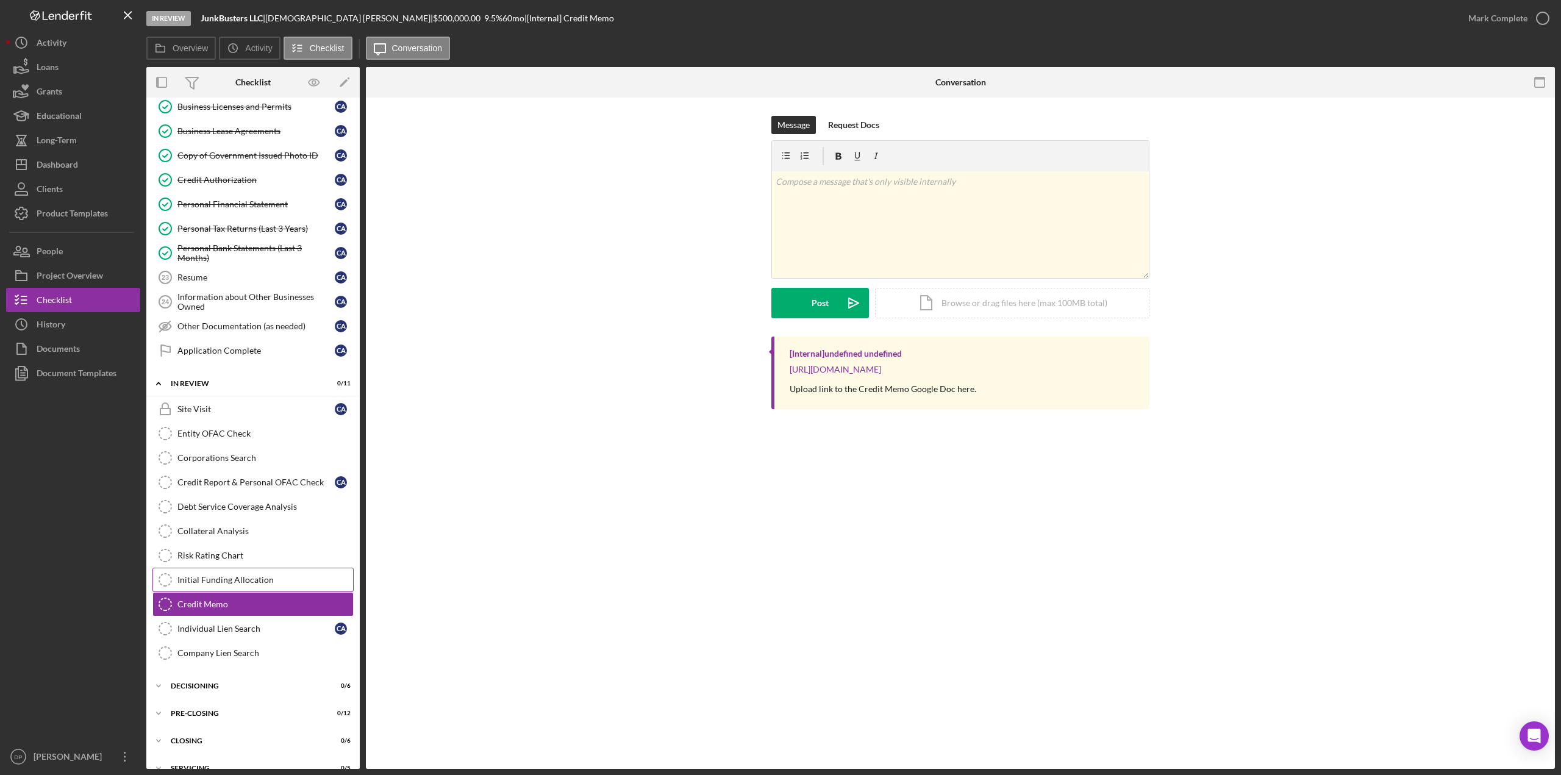
scroll to position [523, 0]
